Goal: Task Accomplishment & Management: Use online tool/utility

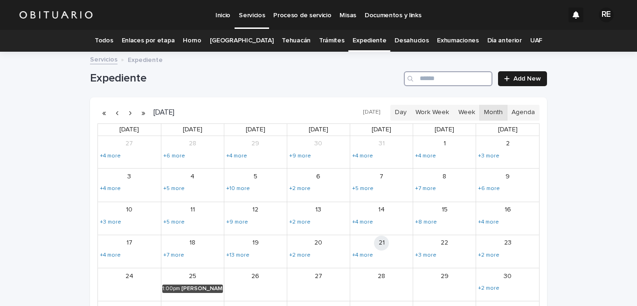
click at [451, 76] on input "Search" at bounding box center [448, 78] width 89 height 15
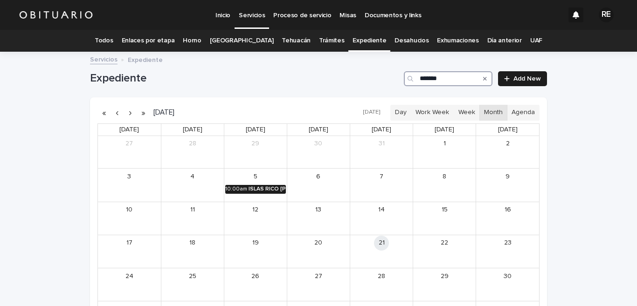
click at [252, 190] on div "ISLAS RICO [PERSON_NAME]" at bounding box center [267, 189] width 37 height 7
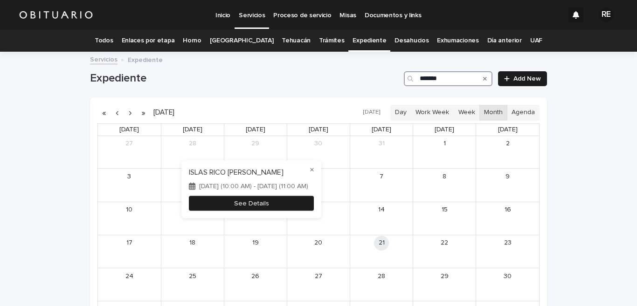
type input "*******"
click at [283, 202] on button "See Details" at bounding box center [251, 203] width 125 height 15
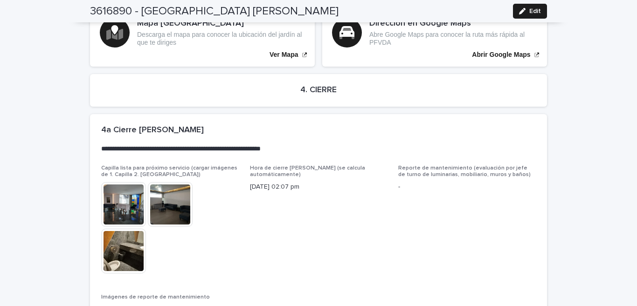
scroll to position [2125, 0]
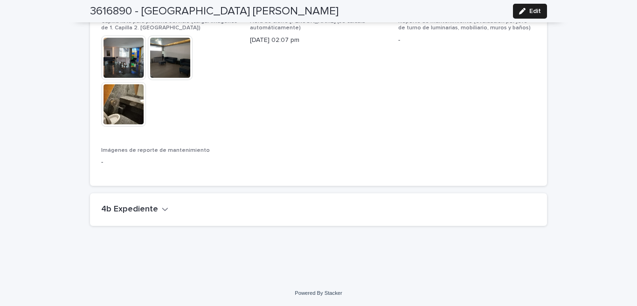
drag, startPoint x: 143, startPoint y: 208, endPoint x: 329, endPoint y: 226, distance: 186.6
click at [144, 208] on h2 "4b Expediente" at bounding box center [129, 210] width 57 height 10
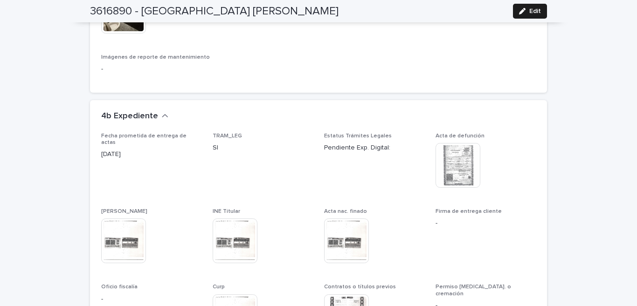
scroll to position [2262, 0]
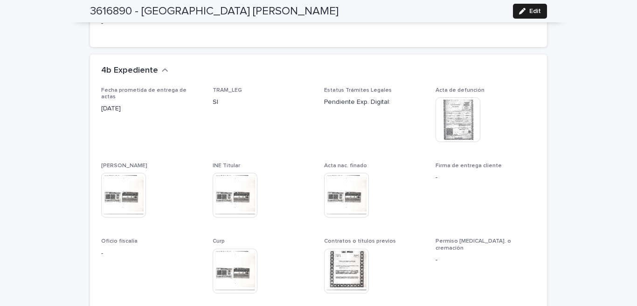
click at [454, 122] on img at bounding box center [458, 119] width 45 height 45
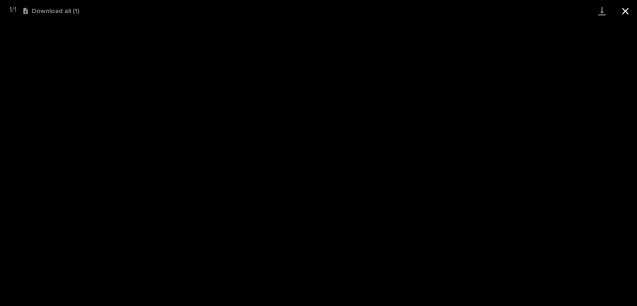
click at [625, 13] on button "Close gallery" at bounding box center [625, 11] width 23 height 22
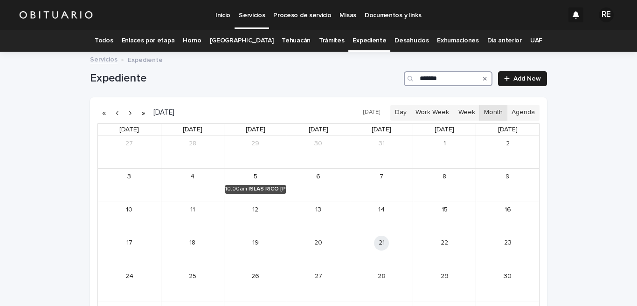
click at [450, 79] on input "*******" at bounding box center [448, 78] width 89 height 15
click at [389, 257] on div "[PERSON_NAME]" at bounding box center [392, 256] width 40 height 7
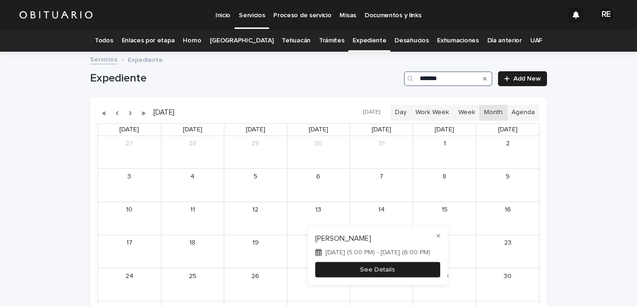
type input "*******"
click at [404, 266] on button "See Details" at bounding box center [377, 269] width 125 height 15
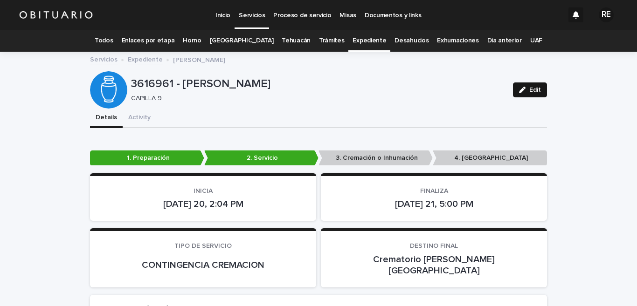
click at [522, 90] on icon "button" at bounding box center [522, 90] width 7 height 7
click at [385, 123] on div "Details Activity" at bounding box center [318, 119] width 457 height 20
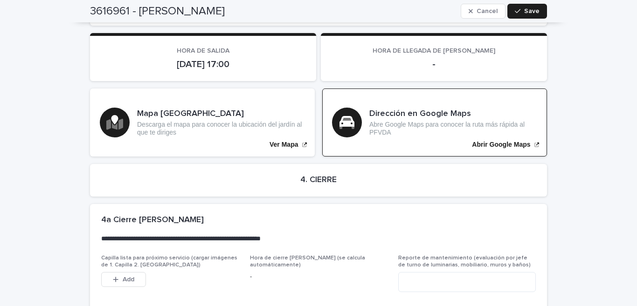
scroll to position [2231, 0]
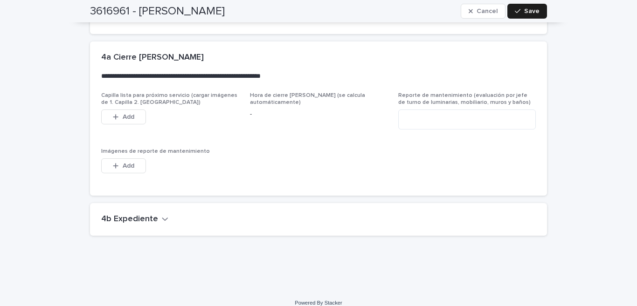
click at [131, 215] on h2 "4b Expediente" at bounding box center [129, 220] width 57 height 10
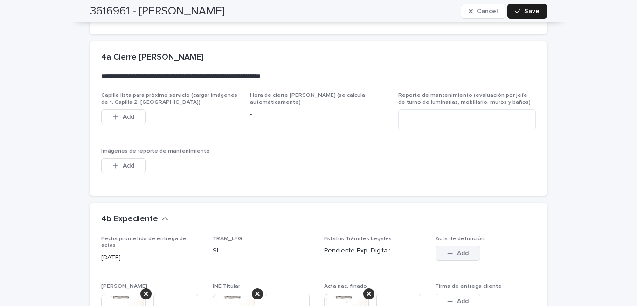
click at [465, 246] on button "Add" at bounding box center [458, 253] width 45 height 15
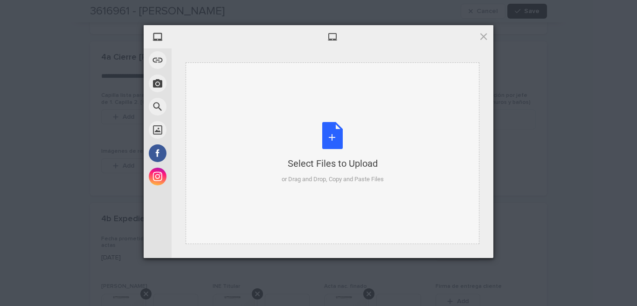
click at [338, 144] on div "Select Files to Upload or Drag and Drop, Copy and Paste Files" at bounding box center [333, 153] width 102 height 62
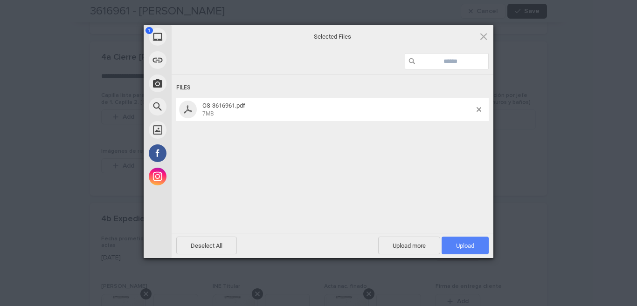
click at [452, 243] on span "Upload 1" at bounding box center [465, 246] width 47 height 18
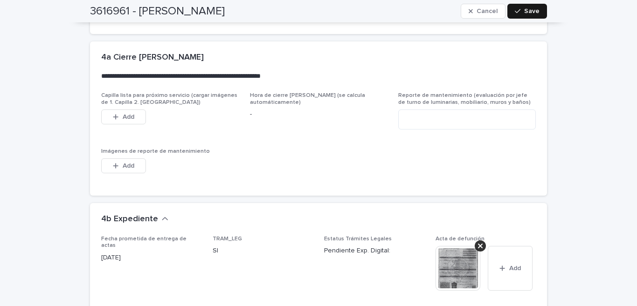
click at [515, 13] on icon "button" at bounding box center [518, 11] width 6 height 7
